Goal: Task Accomplishment & Management: Use online tool/utility

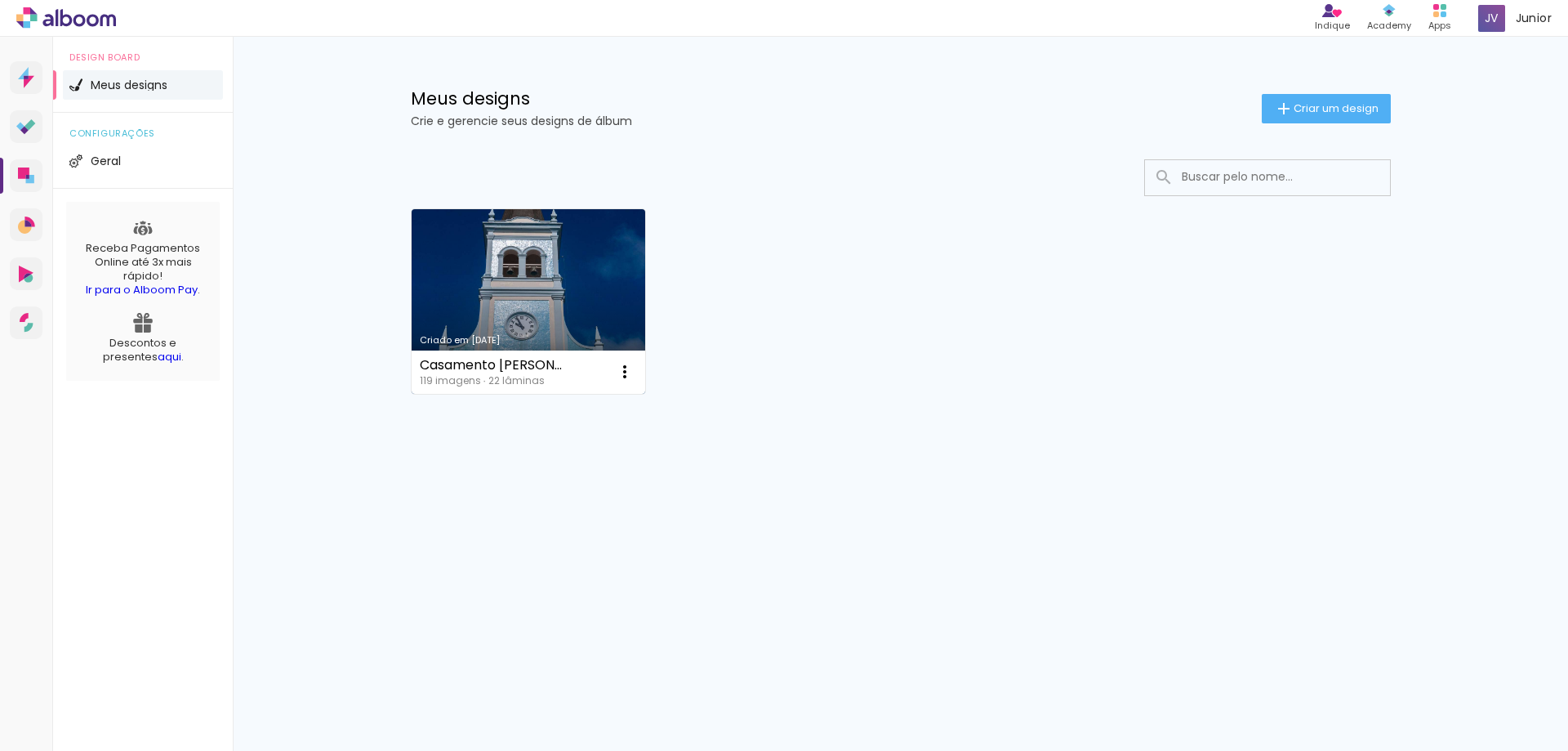
click at [545, 290] on link "Criado em [DATE]" at bounding box center [529, 301] width 234 height 185
click at [104, 160] on span "Geral" at bounding box center [106, 160] width 30 height 11
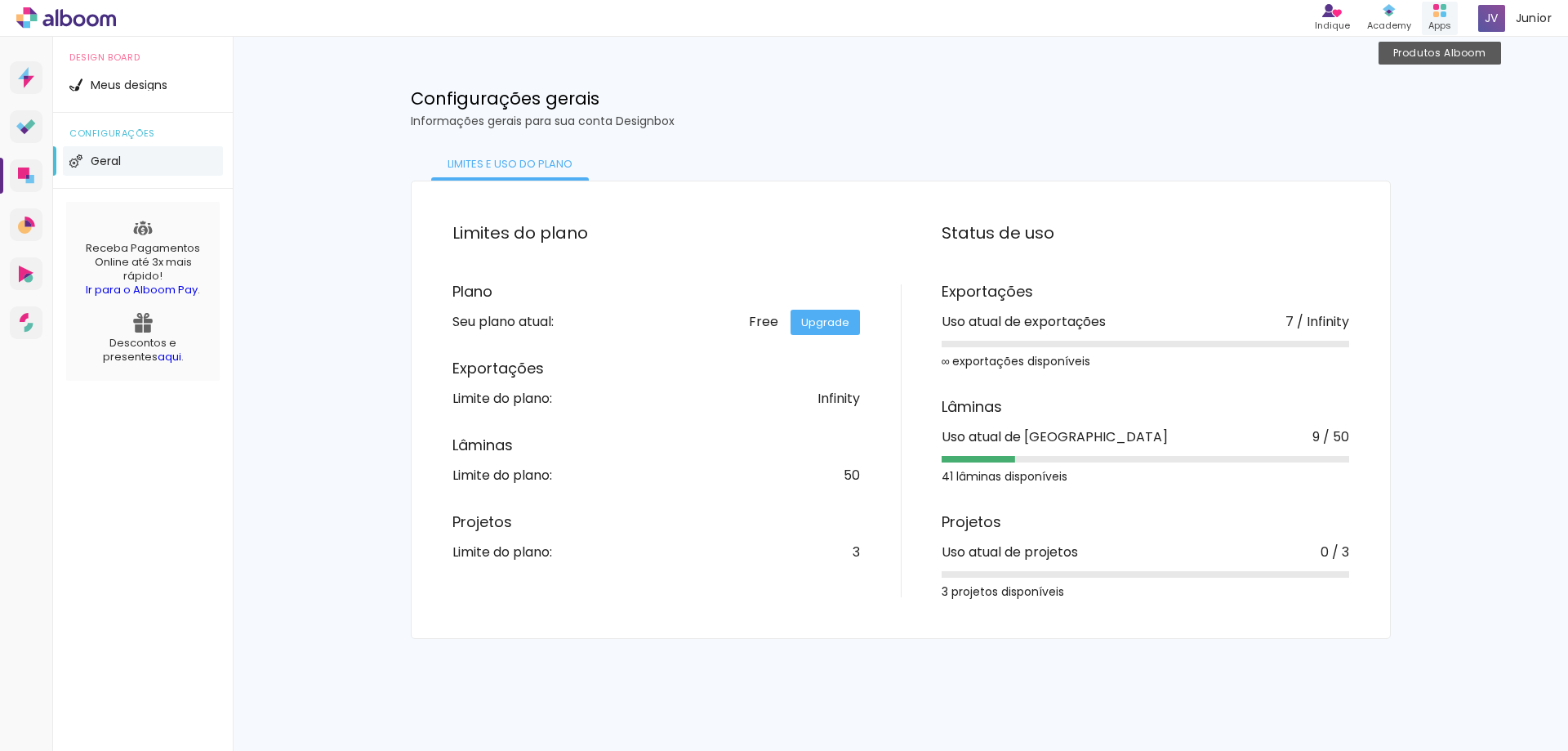
click at [1445, 21] on div "Apps" at bounding box center [1440, 26] width 23 height 14
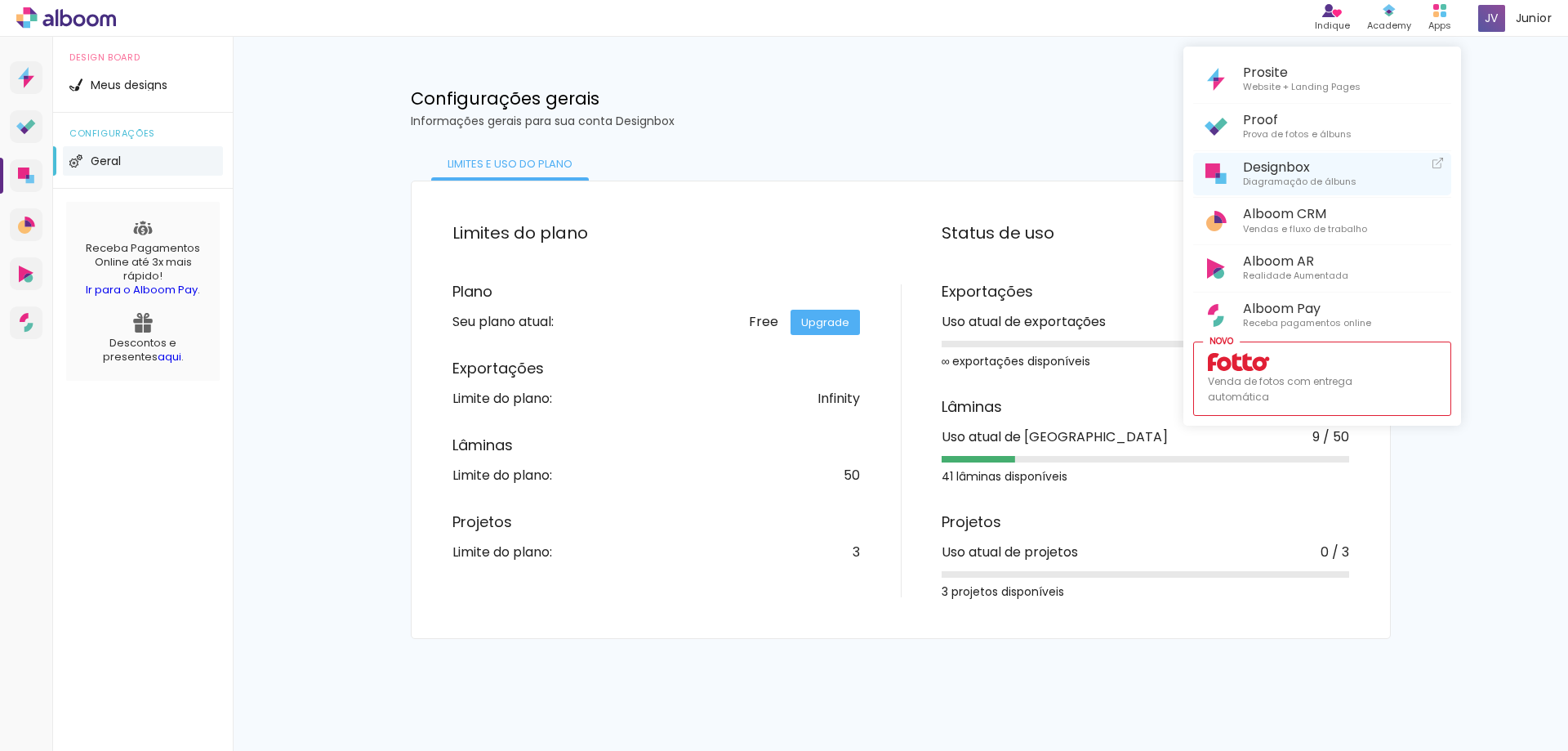
click at [1312, 167] on span "Designbox" at bounding box center [1300, 167] width 113 height 15
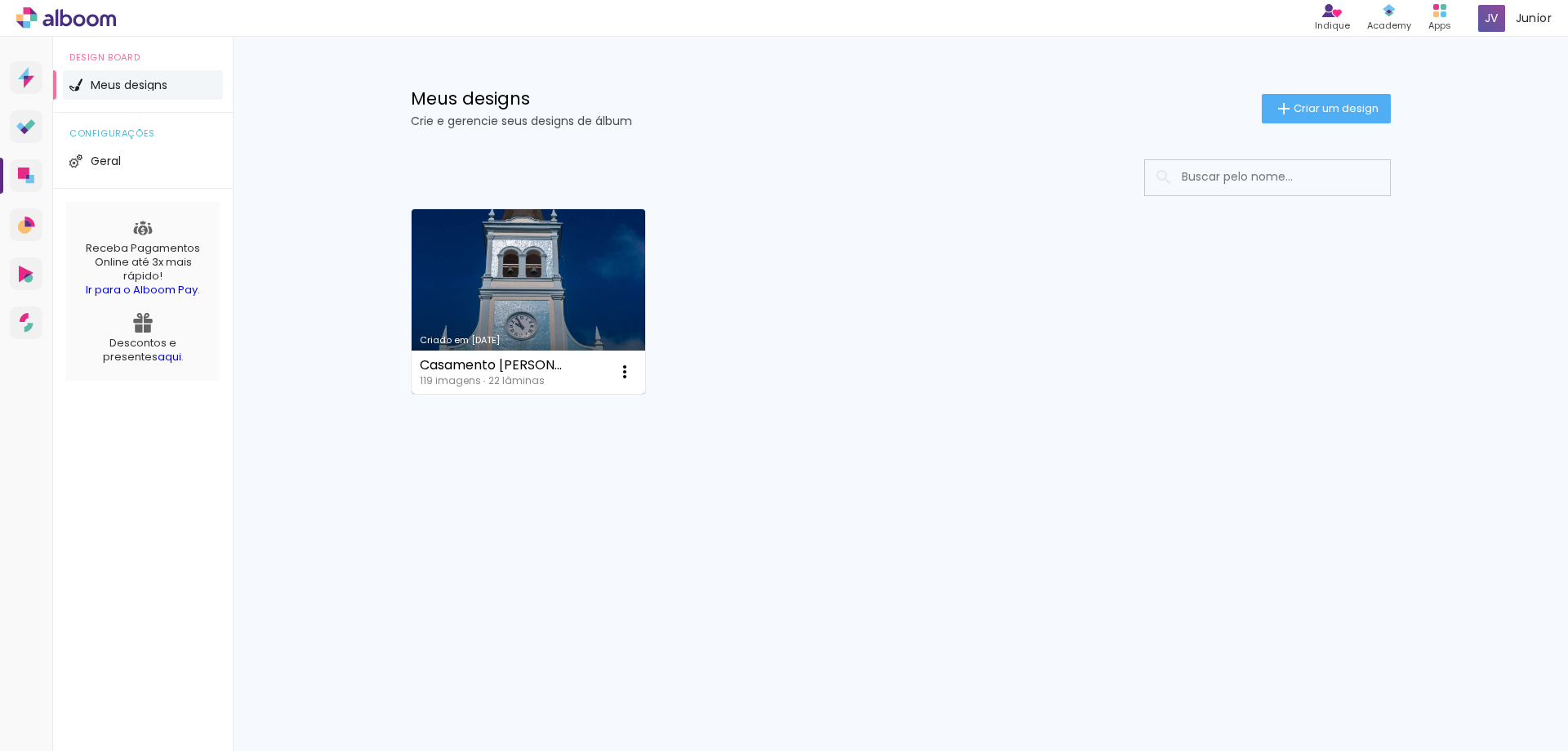
click at [551, 326] on link "Criado em [DATE]" at bounding box center [529, 301] width 234 height 185
